Goal: Task Accomplishment & Management: Use online tool/utility

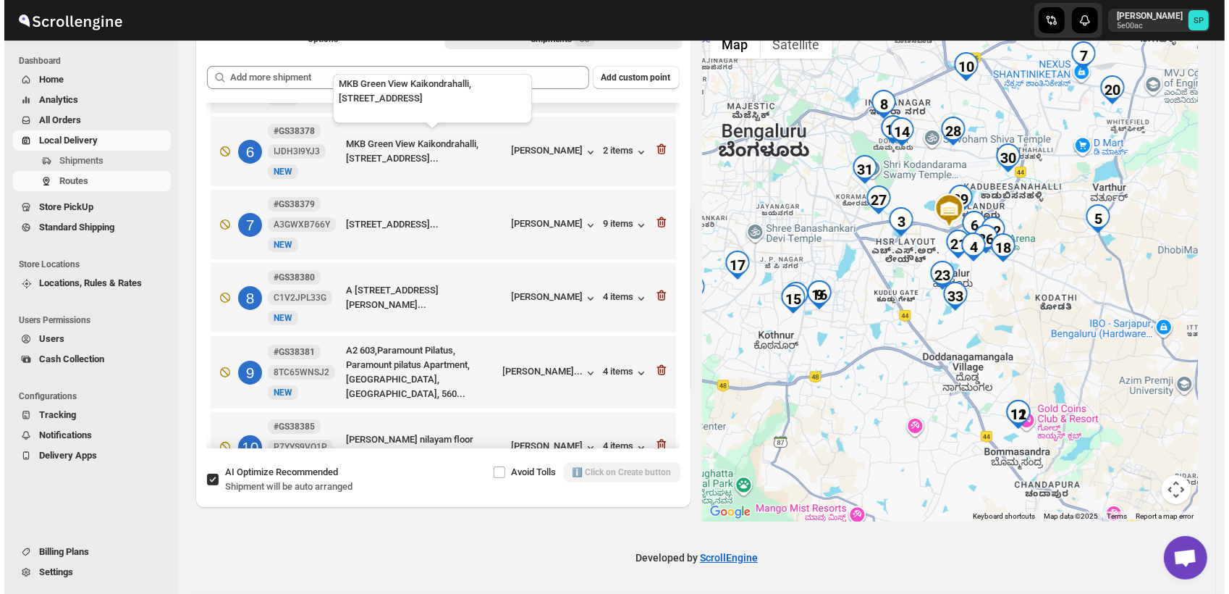
scroll to position [241, 0]
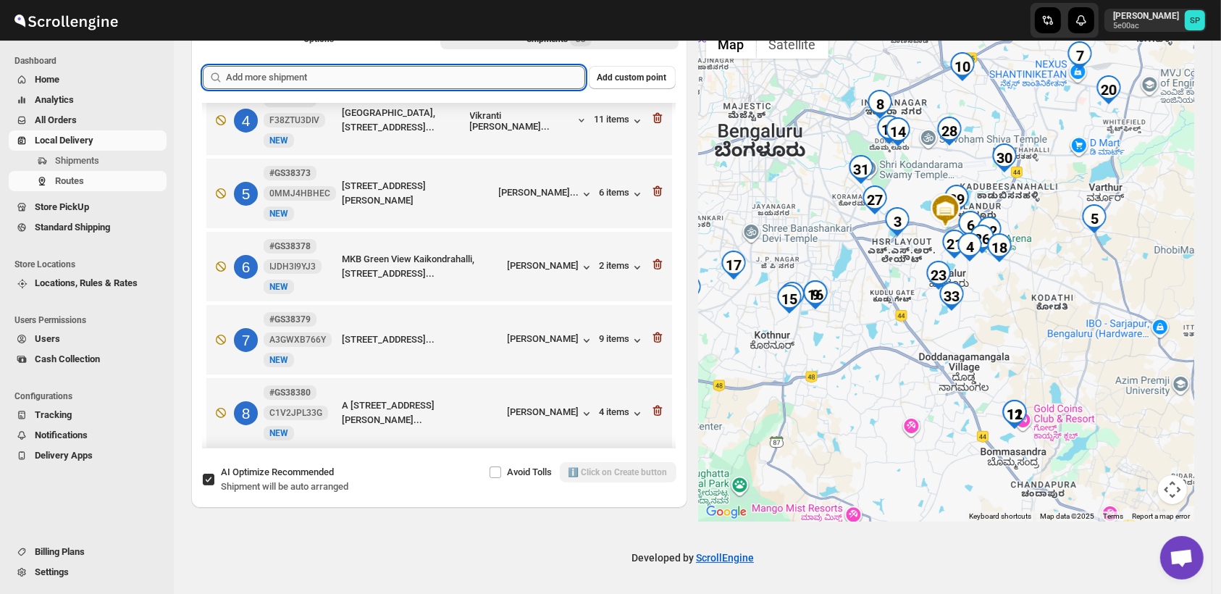
click at [426, 68] on input "text" at bounding box center [405, 77] width 359 height 23
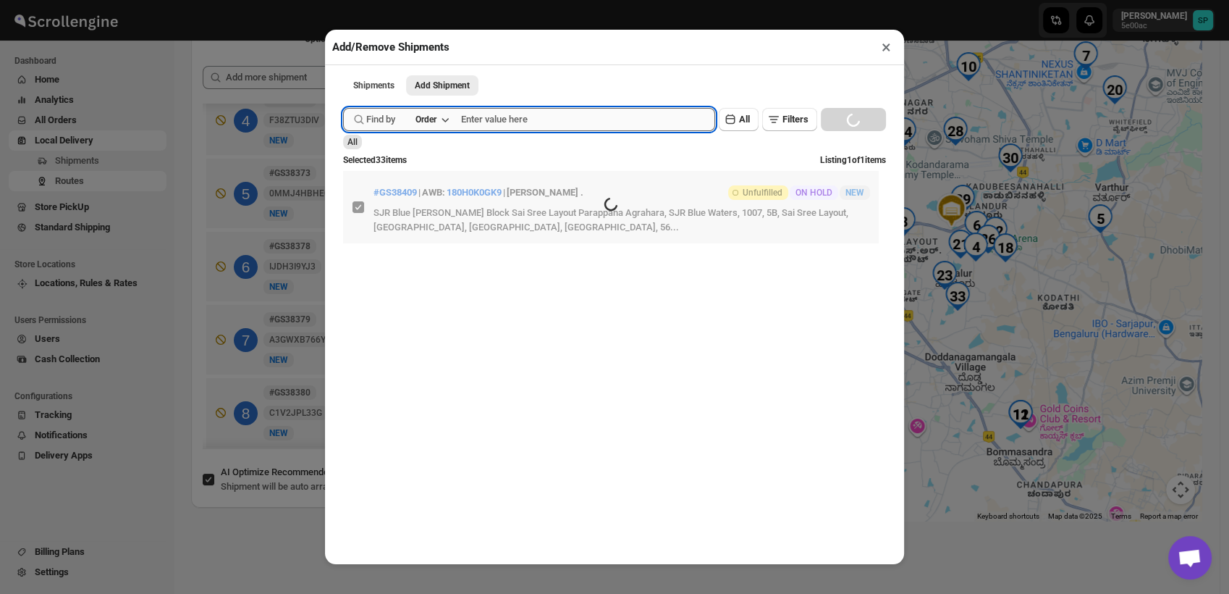
click at [543, 119] on input "text" at bounding box center [588, 119] width 254 height 23
paste input "GS38424"
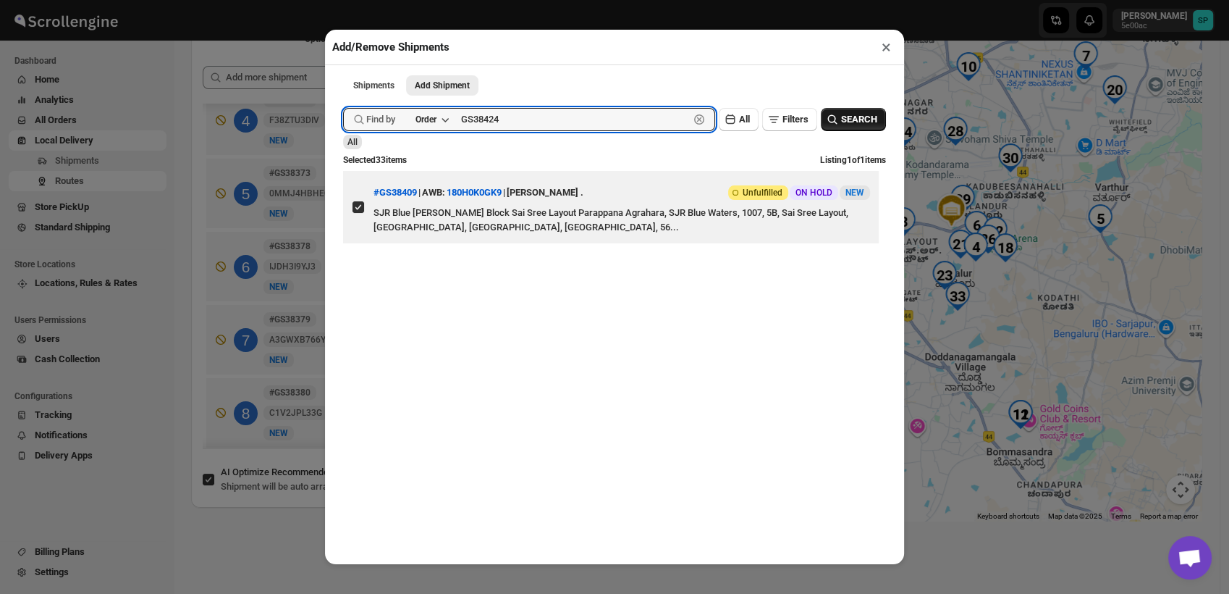
type input "GS38424"
click at [825, 127] on icon "button" at bounding box center [832, 119] width 14 height 14
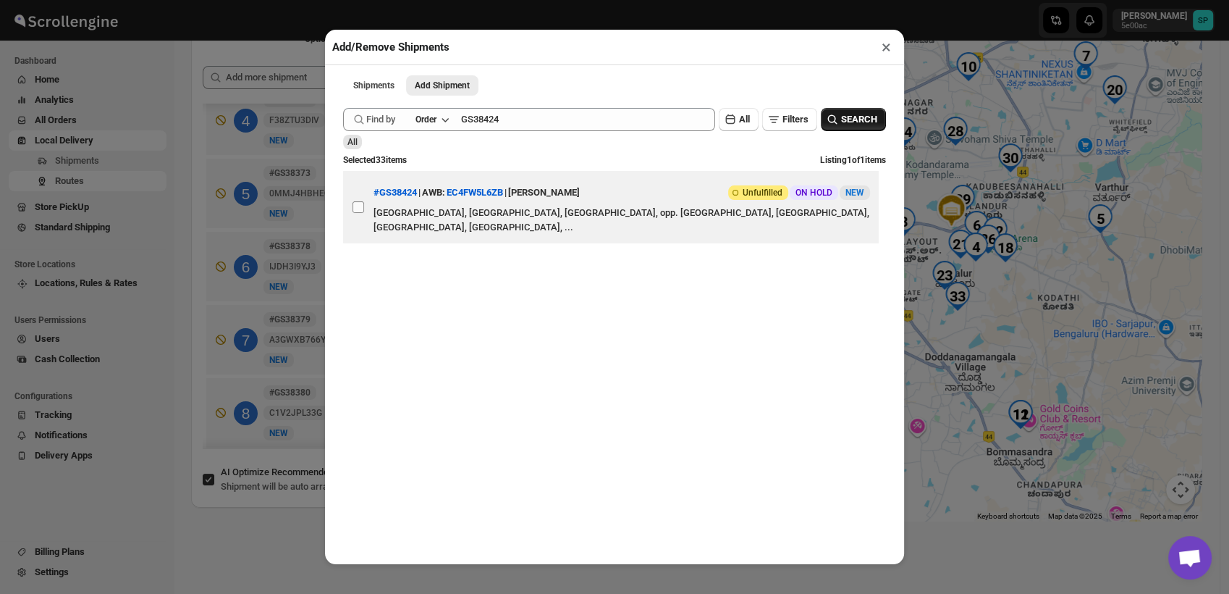
click at [358, 210] on input "View details for 68e69af1d1fc2f773f2b402d" at bounding box center [359, 207] width 12 height 12
checkbox input "true"
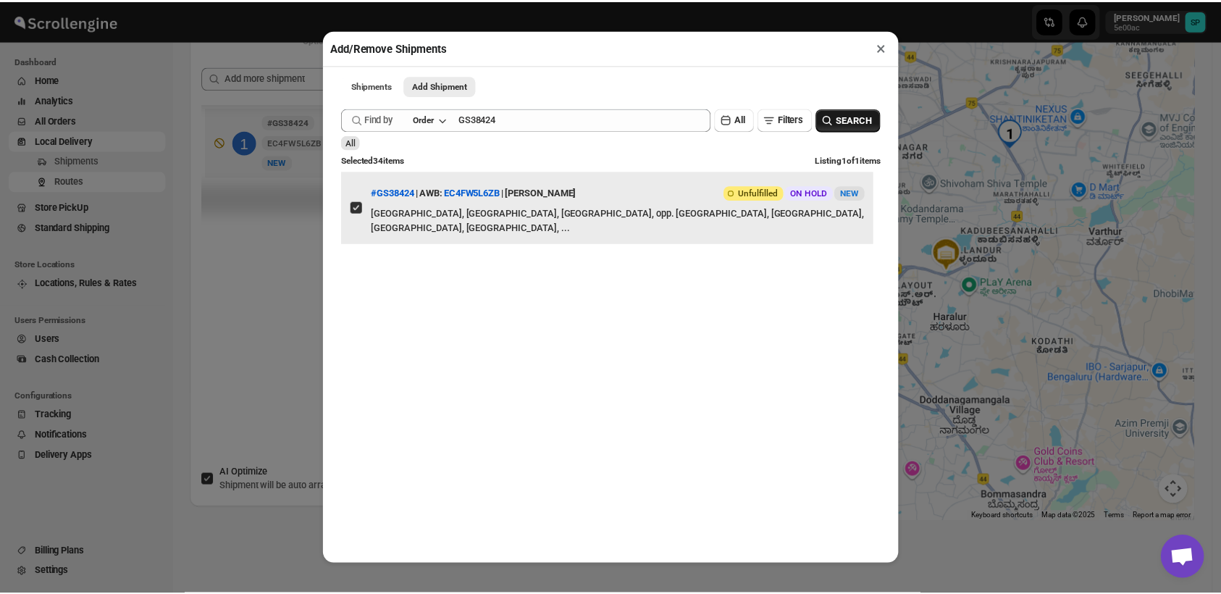
scroll to position [0, 0]
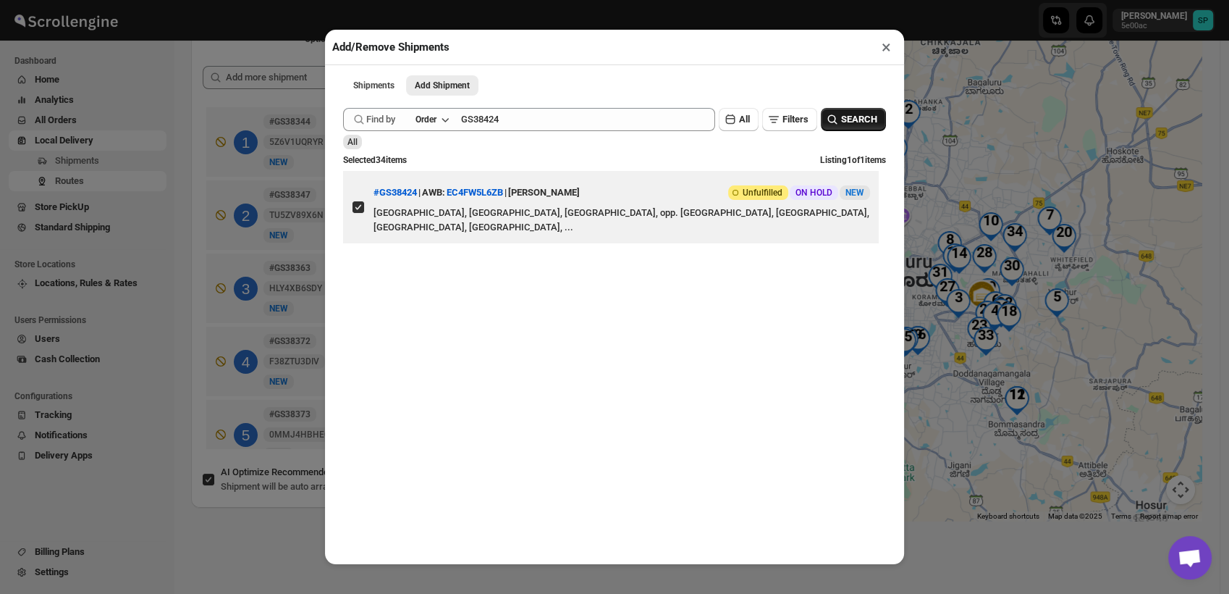
click at [885, 51] on button "×" at bounding box center [886, 47] width 21 height 20
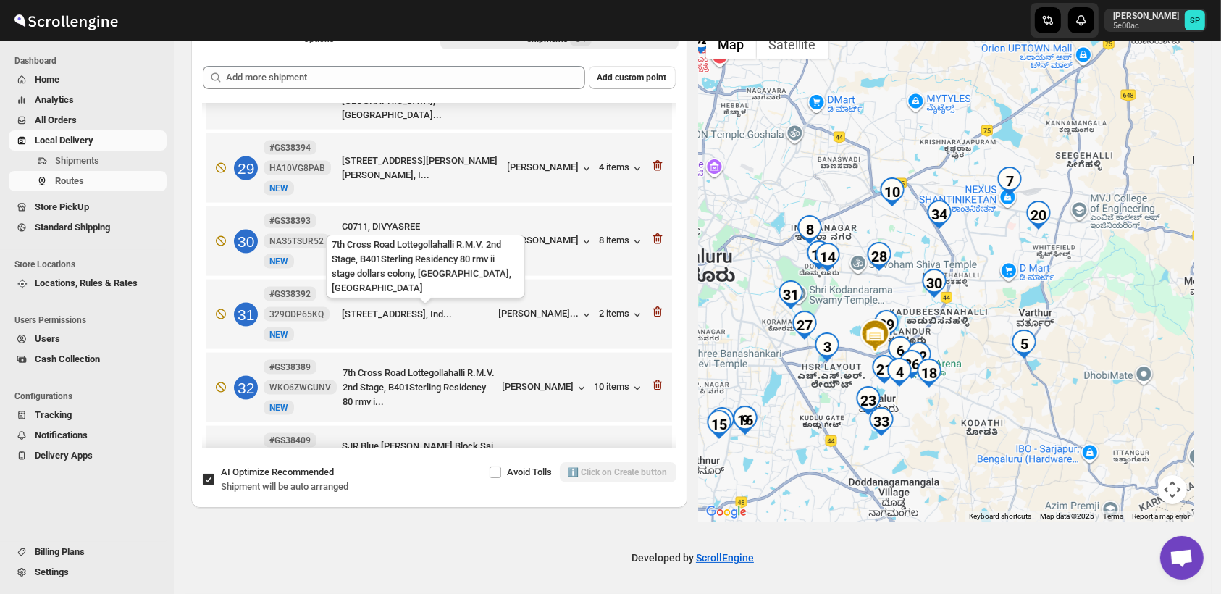
scroll to position [2166, 0]
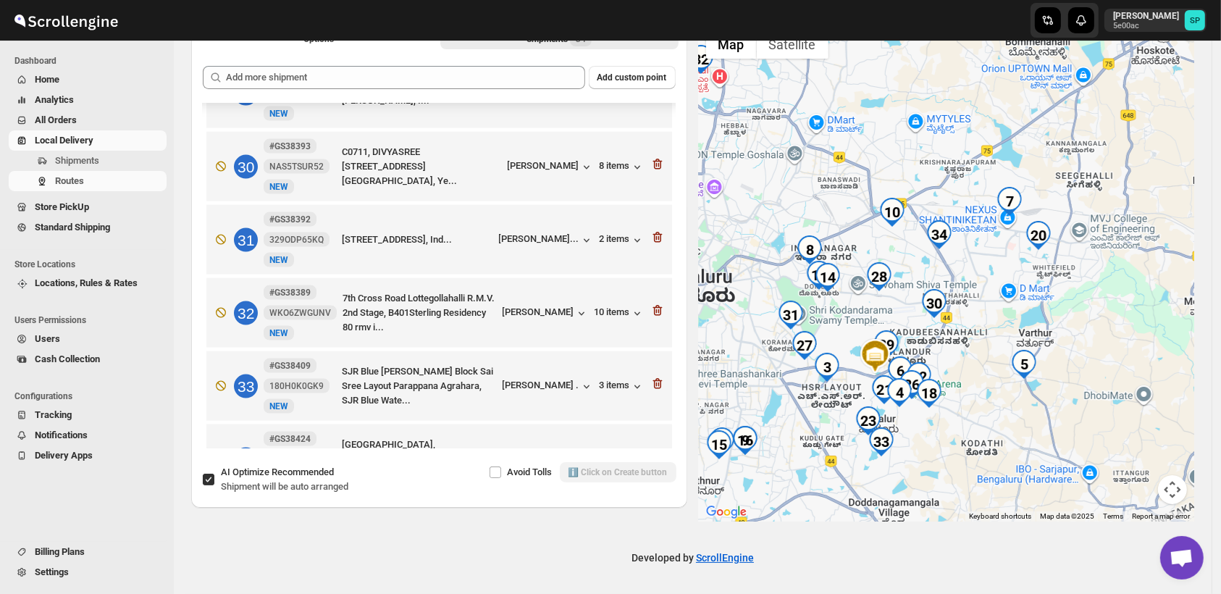
drag, startPoint x: 1002, startPoint y: 435, endPoint x: 1006, endPoint y: 454, distance: 19.3
click at [1006, 454] on div at bounding box center [947, 271] width 496 height 499
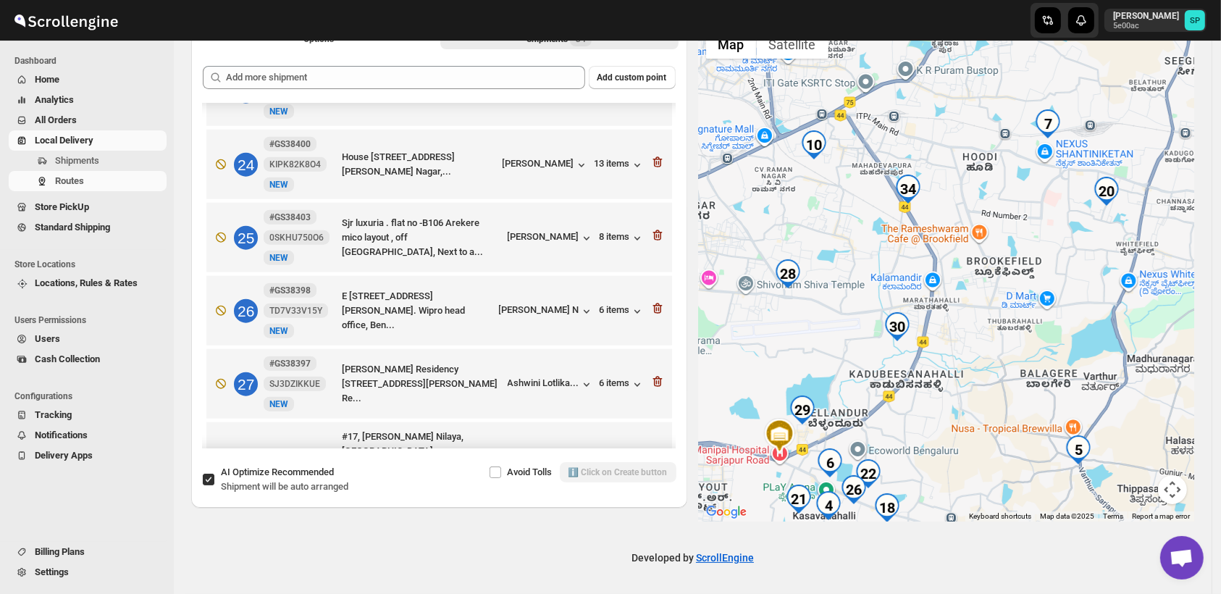
scroll to position [1924, 0]
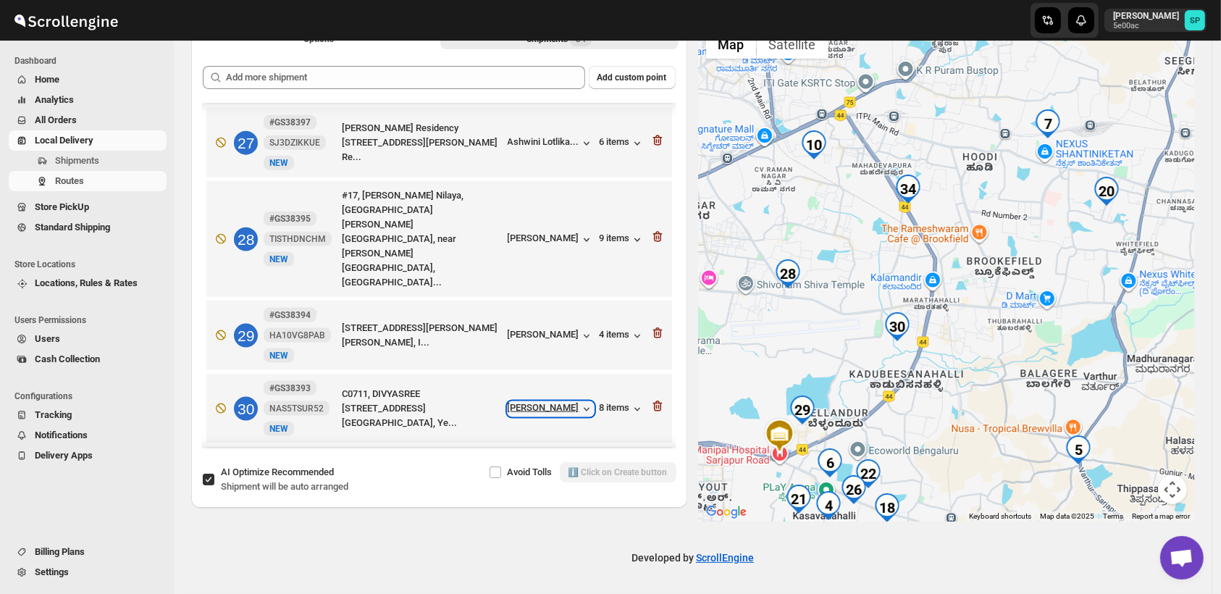
click at [551, 402] on div "[PERSON_NAME]" at bounding box center [551, 409] width 86 height 14
click at [566, 402] on div "[PERSON_NAME]" at bounding box center [551, 409] width 86 height 14
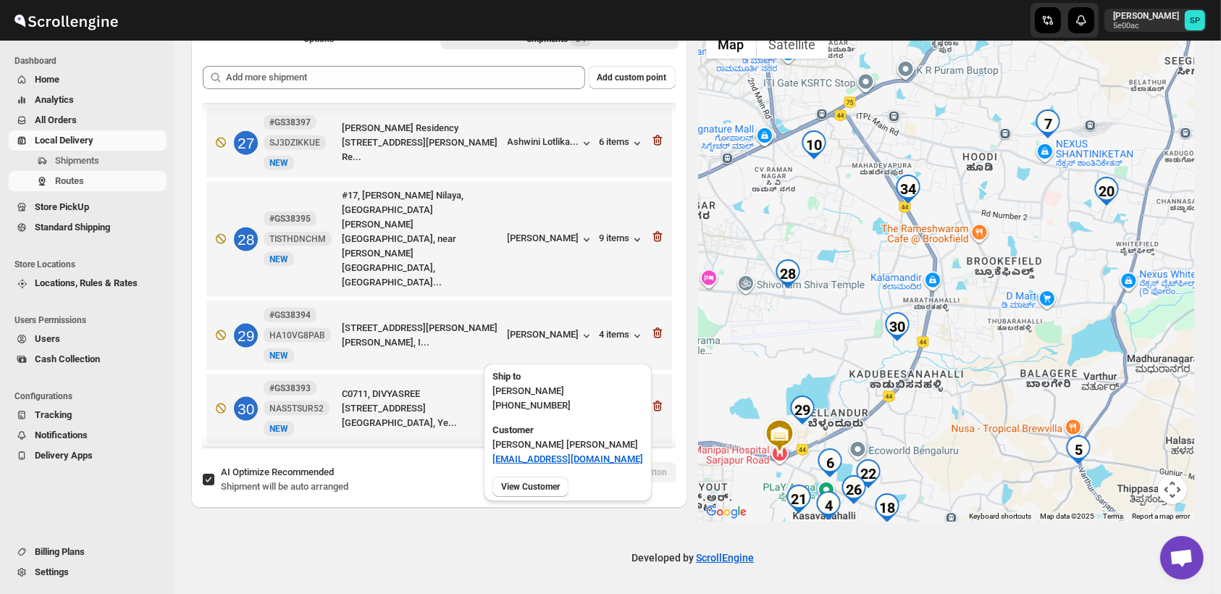
click at [568, 402] on div "[PERSON_NAME]" at bounding box center [551, 409] width 86 height 14
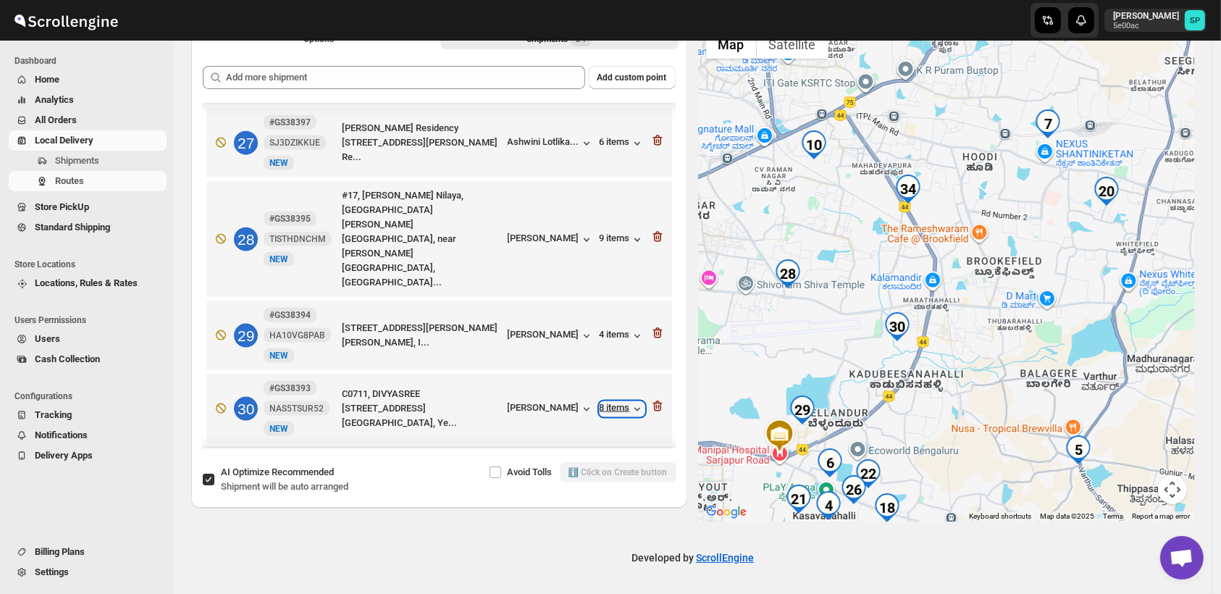
click at [606, 402] on div "8 items" at bounding box center [621, 409] width 45 height 14
